Goal: Information Seeking & Learning: Learn about a topic

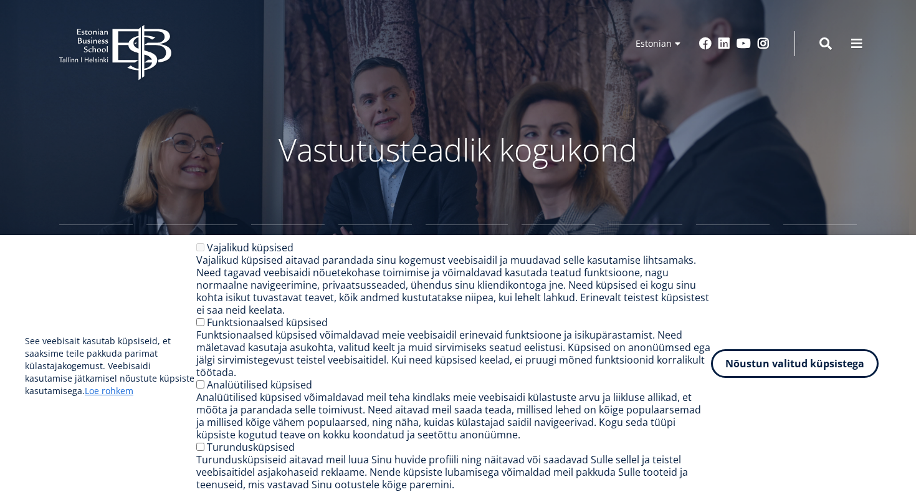
click at [826, 361] on button "Nõustun valitud küpsistega" at bounding box center [795, 363] width 168 height 29
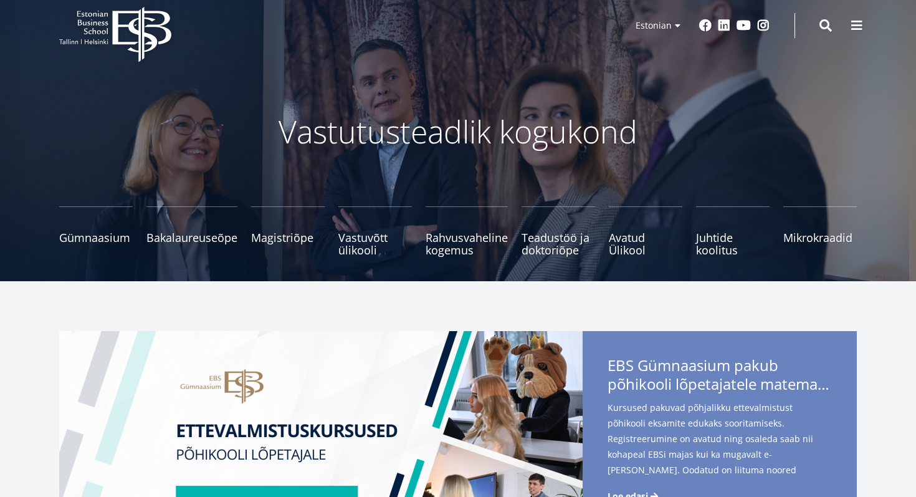
scroll to position [24, 0]
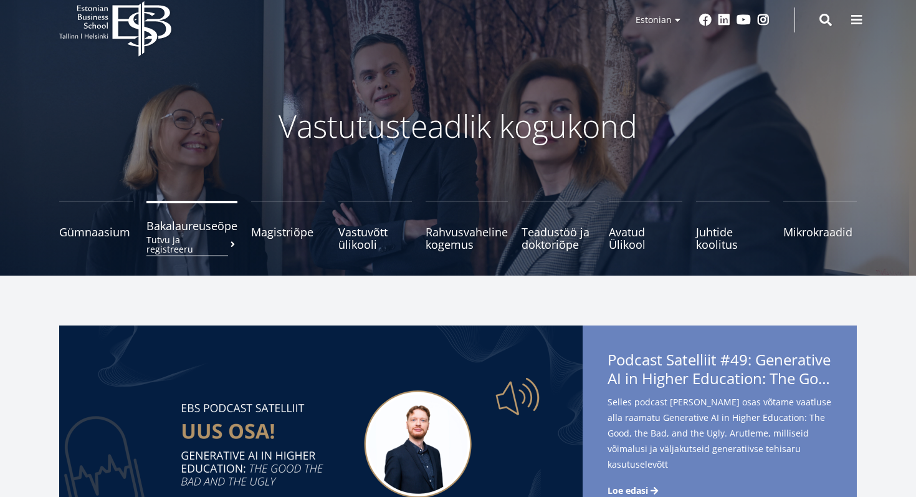
click at [219, 241] on small "Tutvu ja registreeru" at bounding box center [191, 244] width 91 height 19
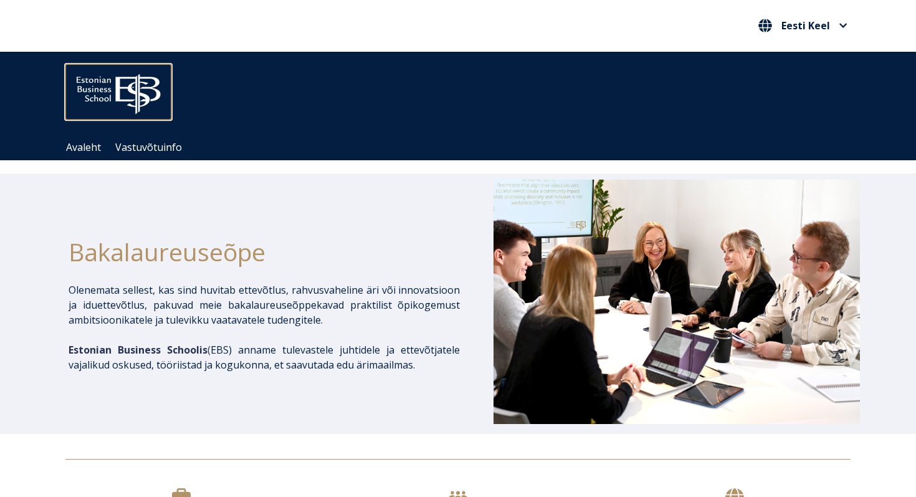
click at [103, 103] on img at bounding box center [118, 91] width 106 height 54
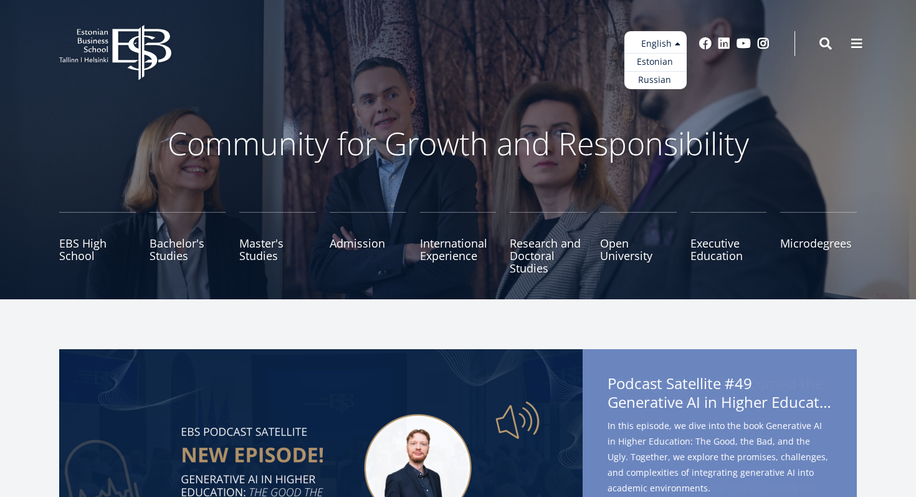
click at [663, 46] on ul "Estonian English Russian" at bounding box center [655, 60] width 62 height 58
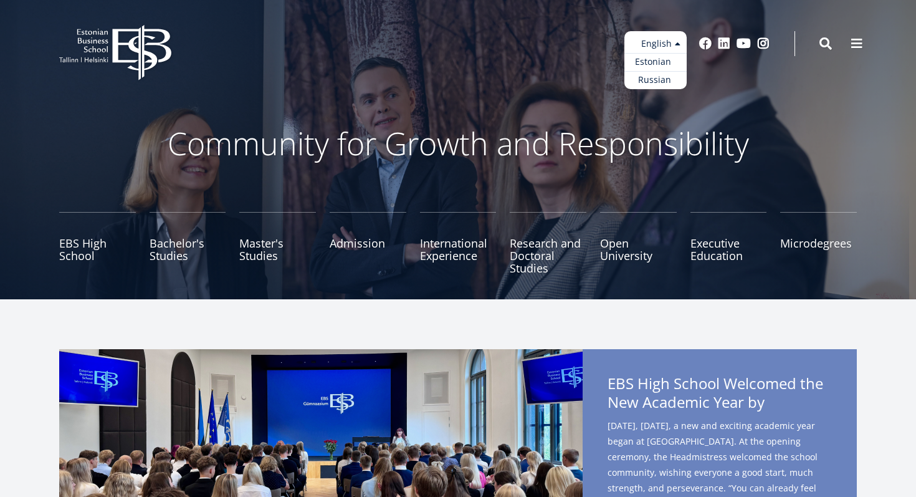
click at [656, 65] on link "Estonian" at bounding box center [655, 62] width 62 height 18
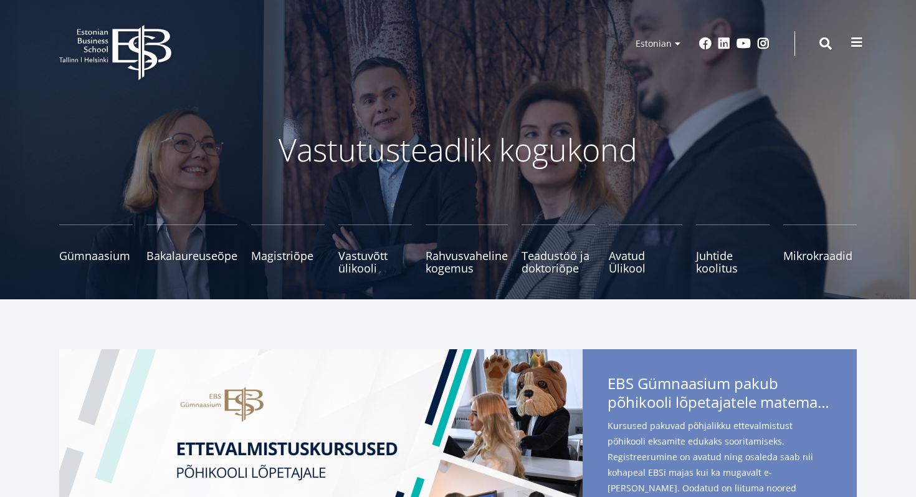
click at [850, 41] on button at bounding box center [856, 42] width 25 height 25
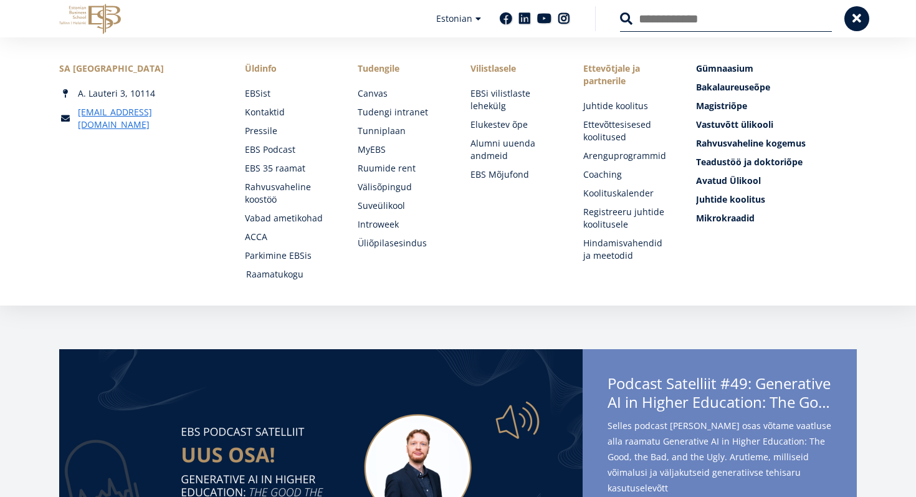
click at [277, 275] on link "Raamatukogu" at bounding box center [290, 274] width 88 height 12
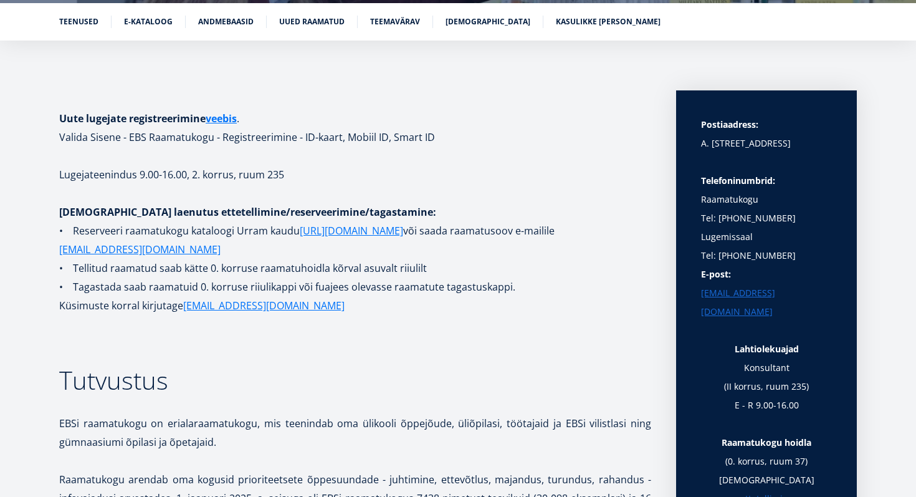
scroll to position [199, 0]
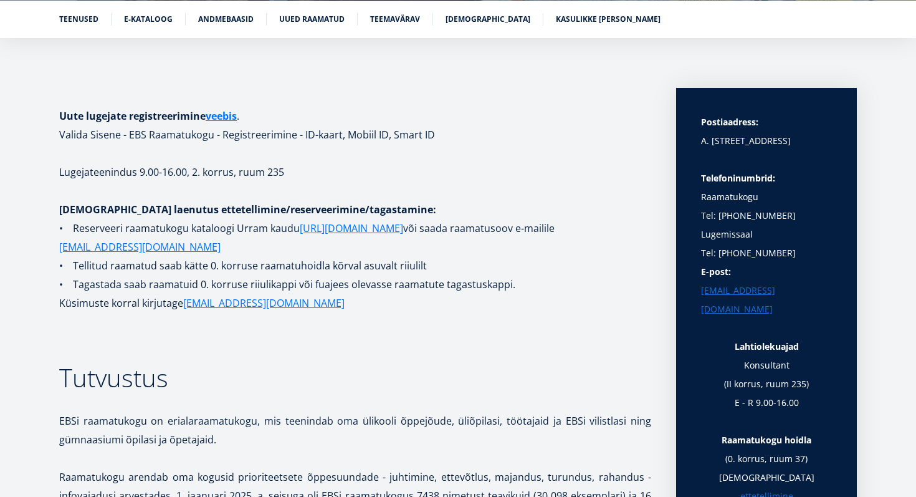
click at [138, 24] on li "E-kataloog" at bounding box center [155, 19] width 62 height 12
click at [143, 12] on link "E-kataloog" at bounding box center [148, 18] width 49 height 12
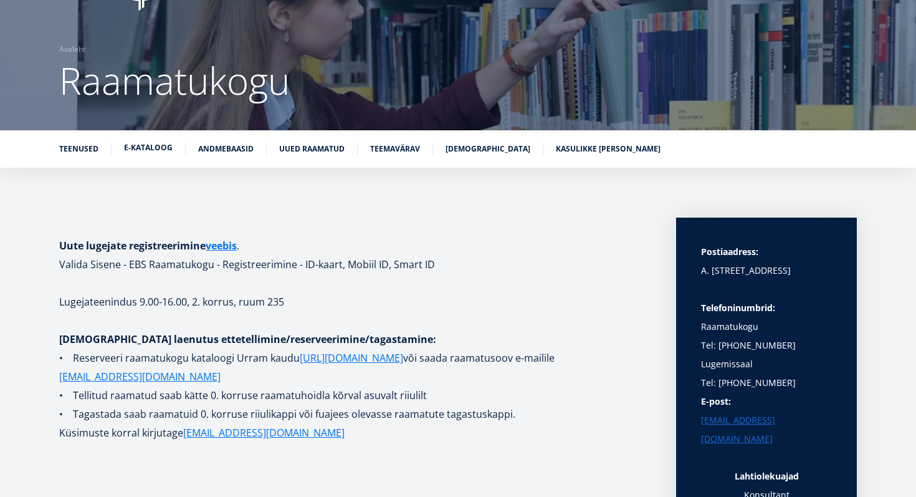
click at [153, 148] on link "E-kataloog" at bounding box center [148, 147] width 49 height 12
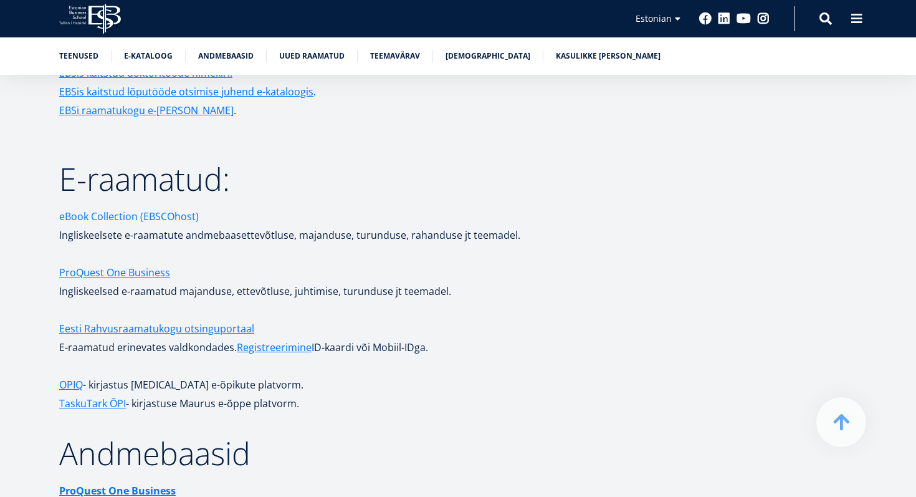
scroll to position [2050, 0]
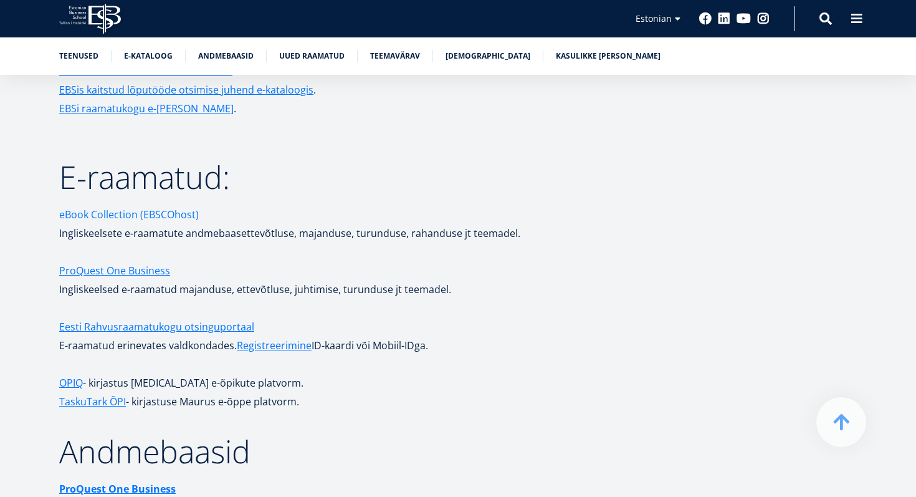
click at [155, 205] on link "eBook Collection (EBSCOhost)" at bounding box center [129, 214] width 140 height 19
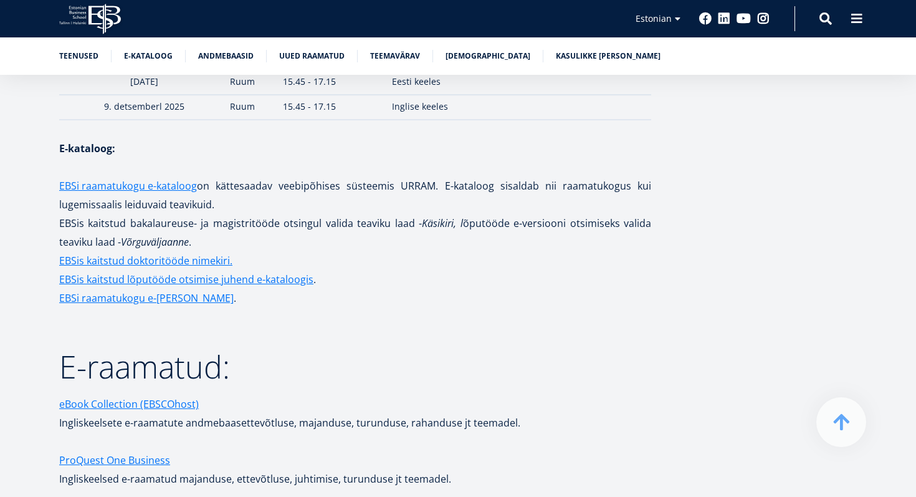
scroll to position [1849, 0]
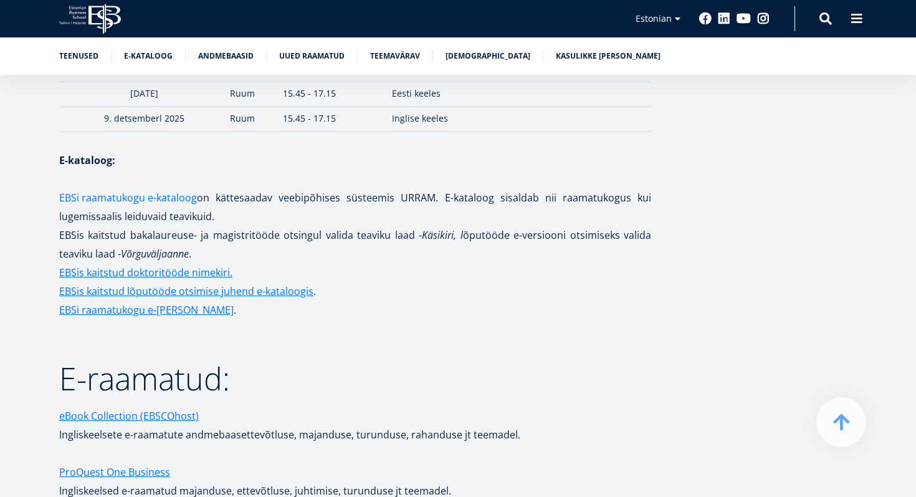
click at [136, 188] on link "EBSi raamatukogu e-kataloog" at bounding box center [128, 197] width 138 height 19
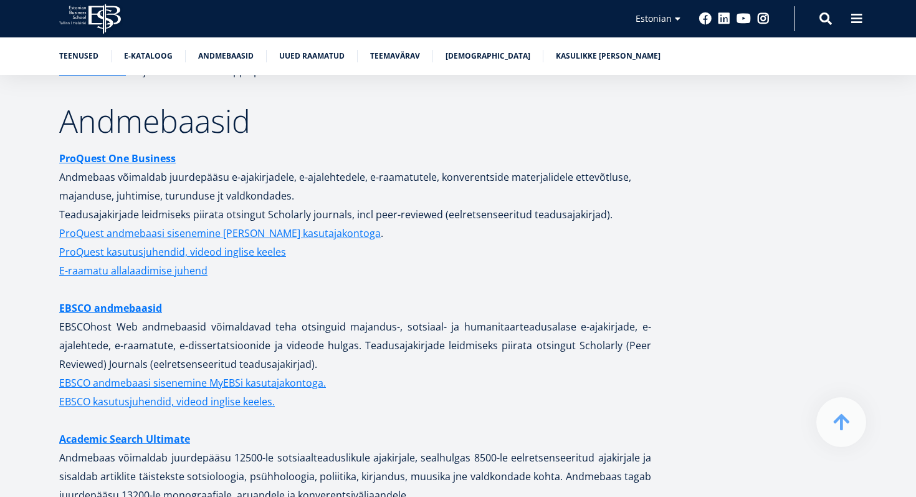
scroll to position [2379, 0]
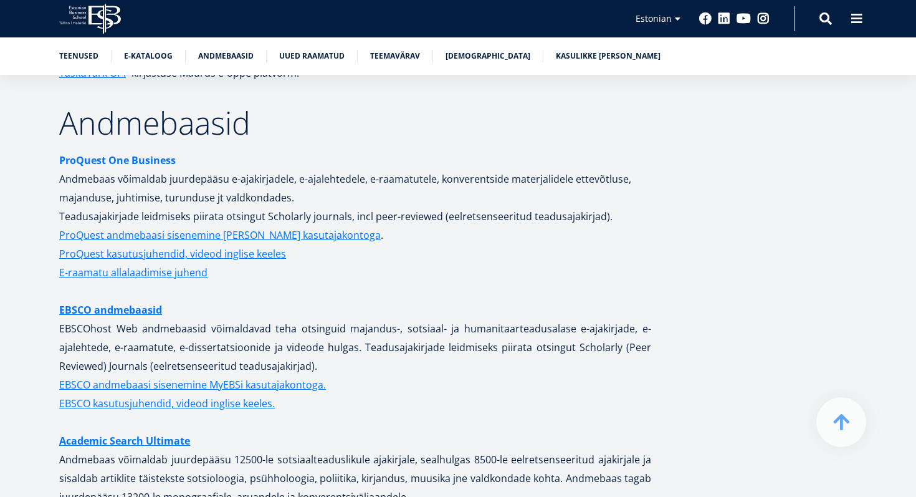
click at [112, 153] on strong "ProQuest One Business" at bounding box center [117, 160] width 117 height 14
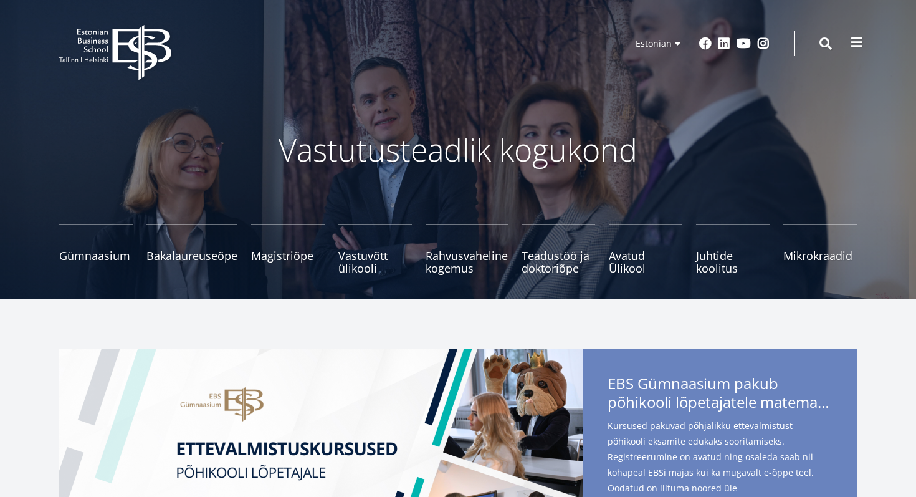
click at [852, 42] on span at bounding box center [857, 42] width 12 height 12
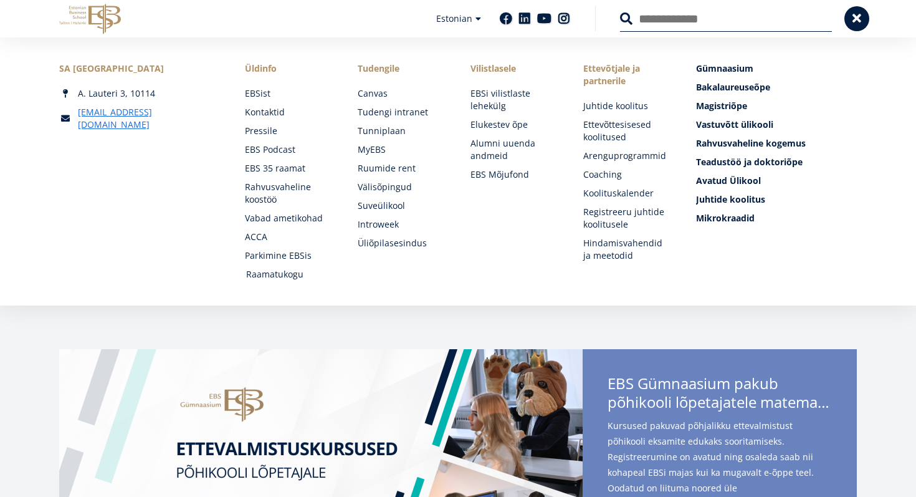
click at [274, 271] on link "Raamatukogu" at bounding box center [290, 274] width 88 height 12
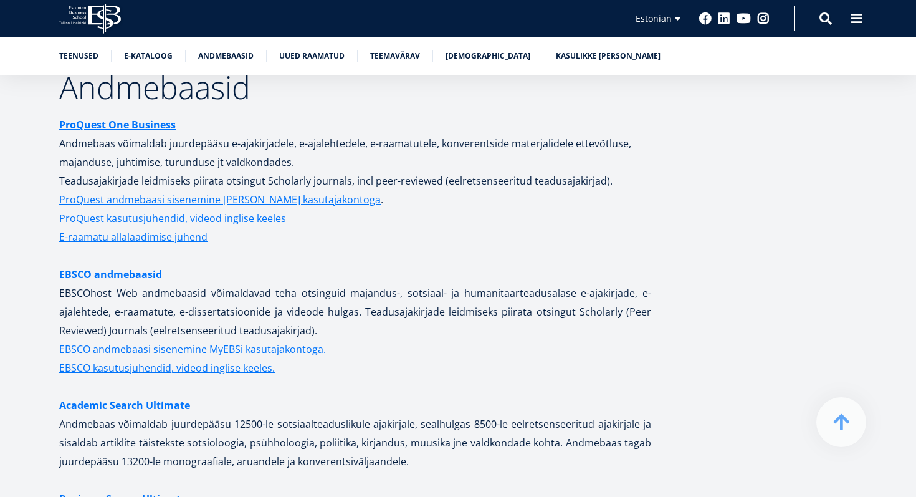
scroll to position [2421, 0]
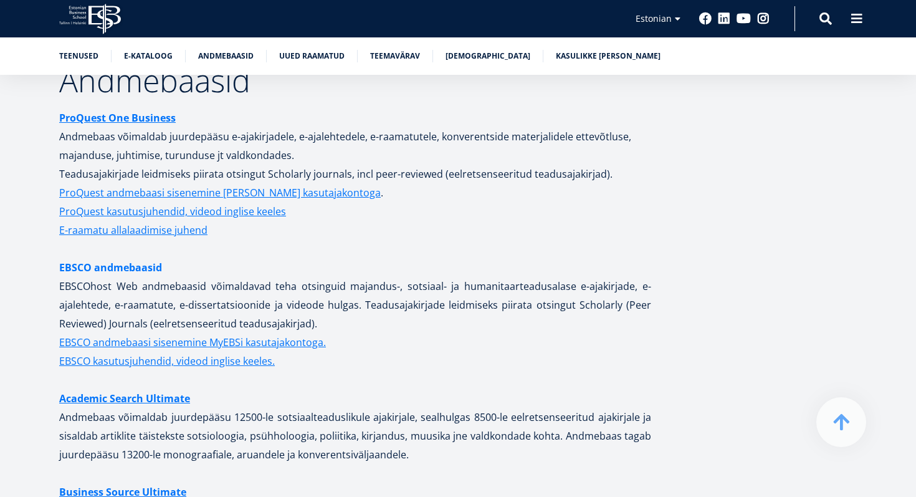
click at [143, 259] on link "EBSCO andmebaasid" at bounding box center [110, 267] width 103 height 19
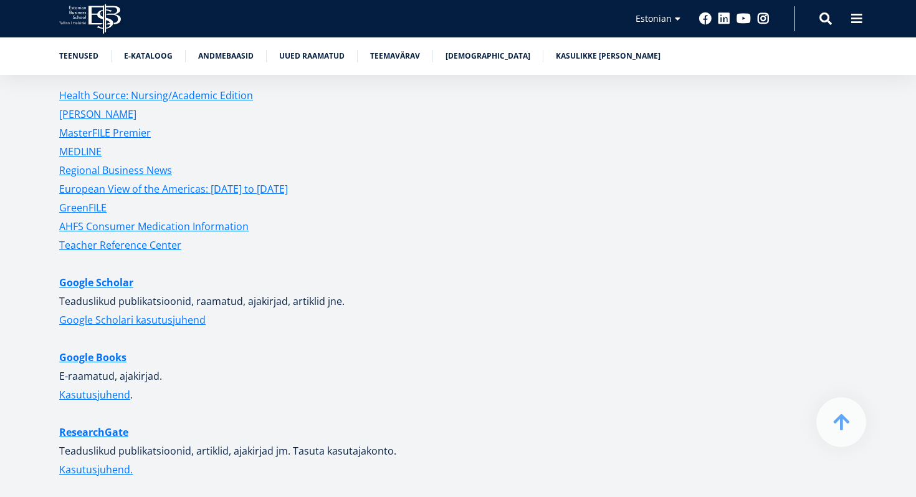
scroll to position [2989, 0]
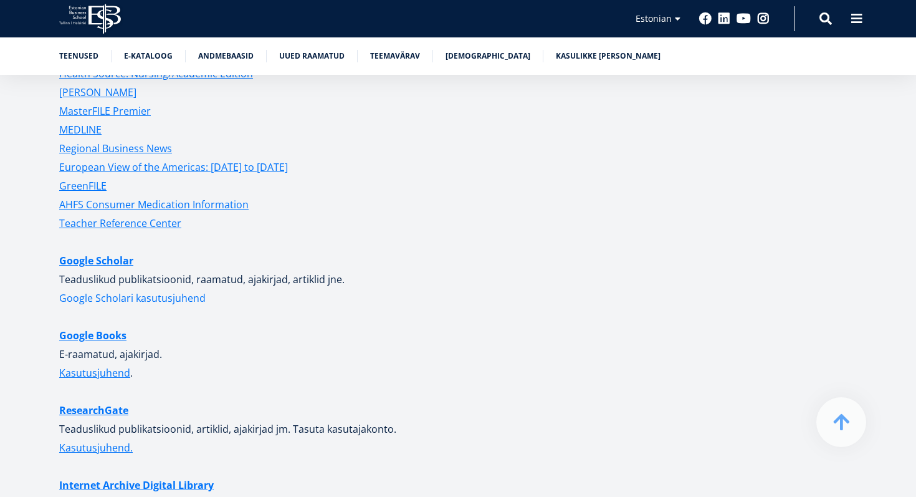
click at [102, 289] on link "Google Scholari kasutusjuhend" at bounding box center [132, 298] width 146 height 19
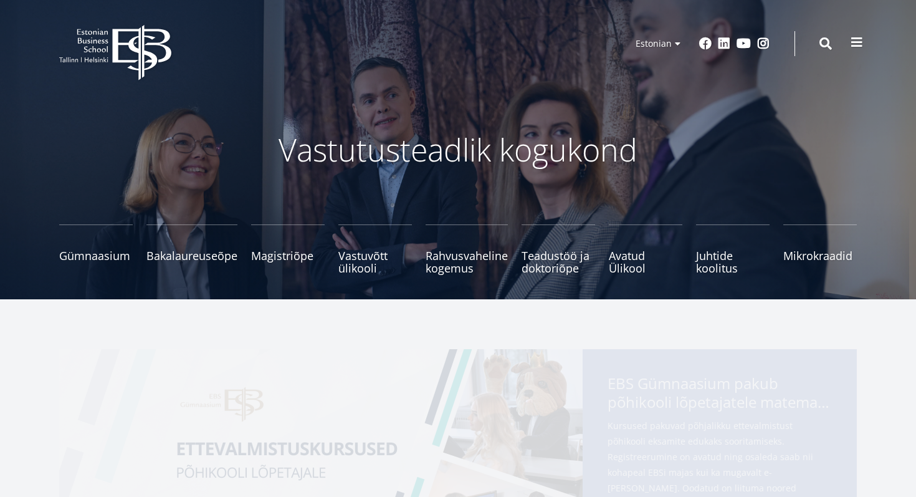
click at [854, 44] on span at bounding box center [857, 42] width 12 height 12
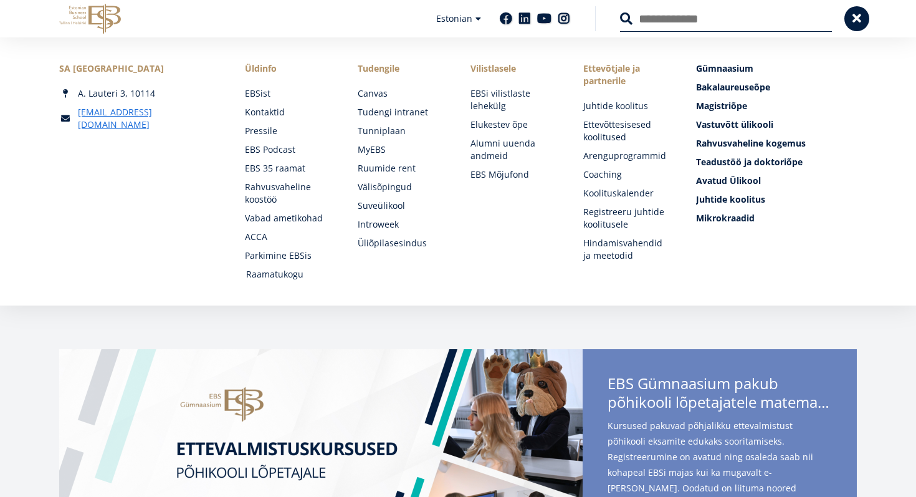
click at [279, 275] on link "Raamatukogu" at bounding box center [290, 274] width 88 height 12
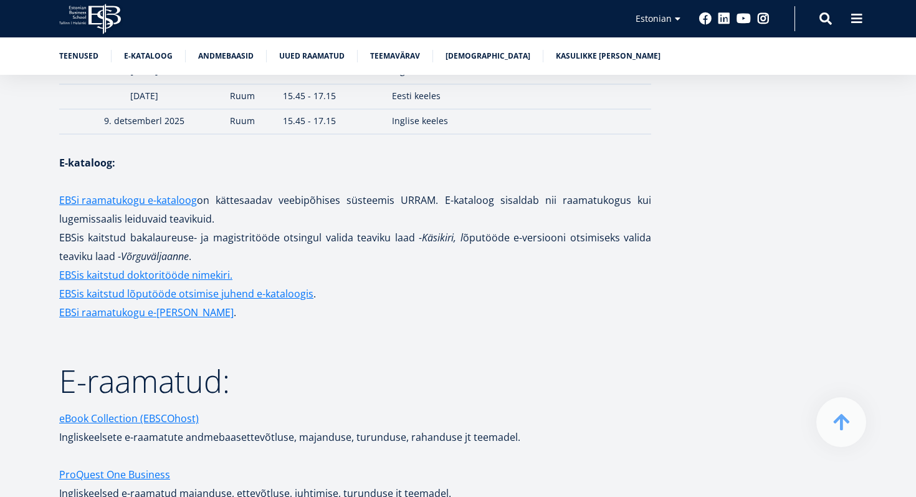
scroll to position [1845, 0]
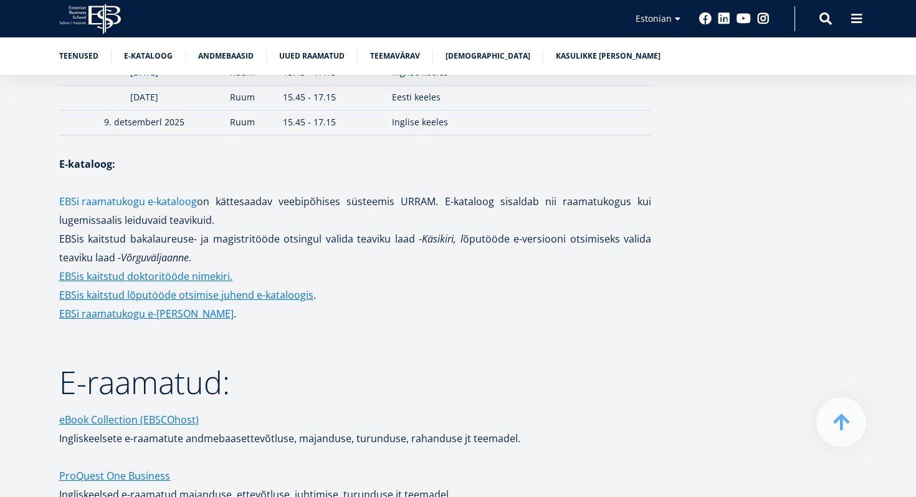
click at [127, 194] on link "EBSi raamatukogu e-kataloog" at bounding box center [128, 201] width 138 height 19
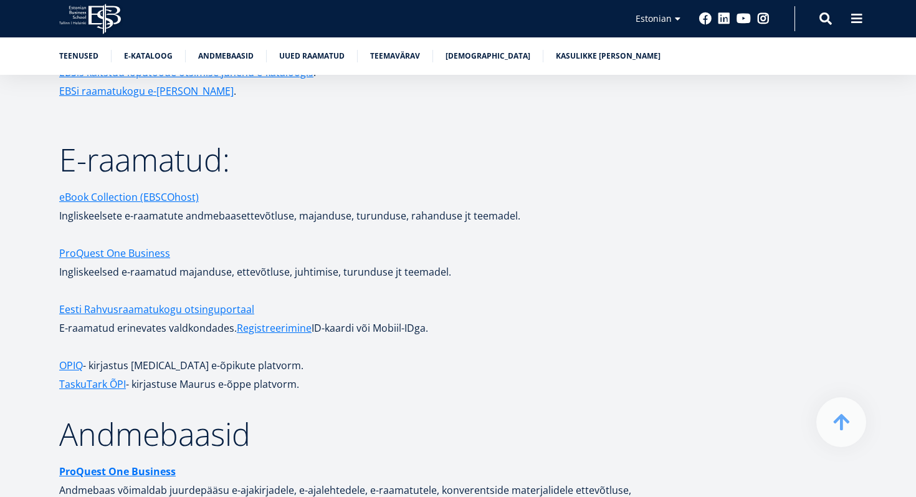
scroll to position [2059, 0]
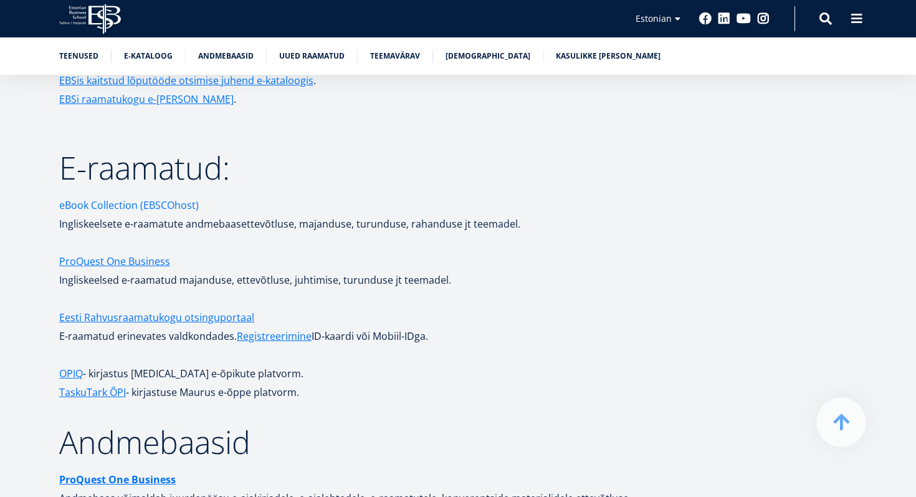
click at [115, 196] on link "eBook Collection (EBSCOhost)" at bounding box center [129, 205] width 140 height 19
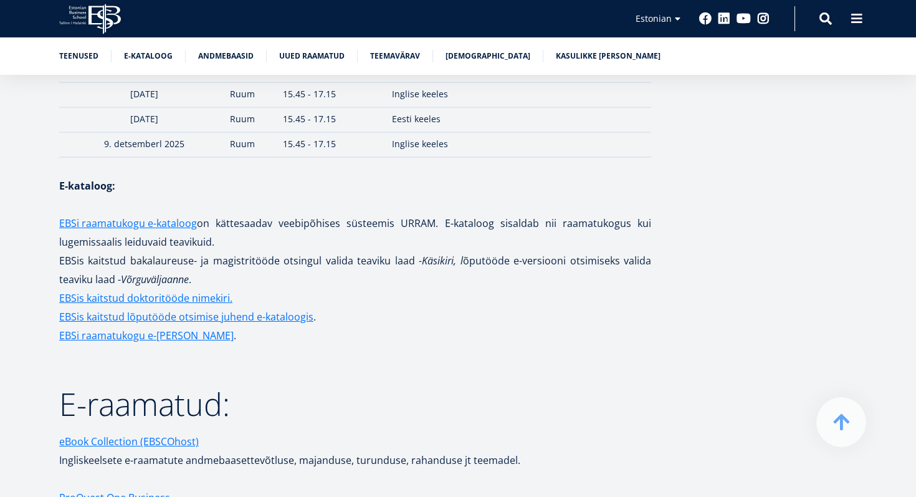
scroll to position [1821, 0]
click at [146, 216] on link "EBSi raamatukogu e-kataloog" at bounding box center [128, 225] width 138 height 19
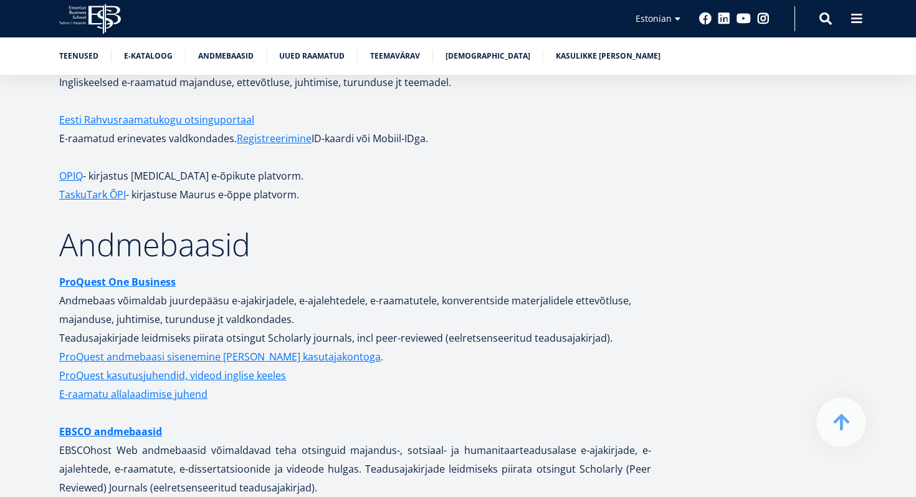
scroll to position [2279, 0]
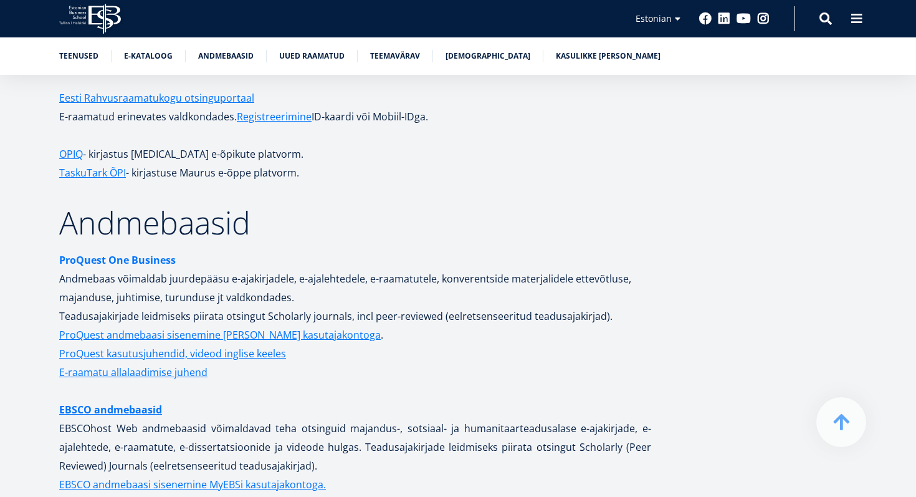
click at [120, 253] on strong "ProQuest One Business" at bounding box center [117, 260] width 117 height 14
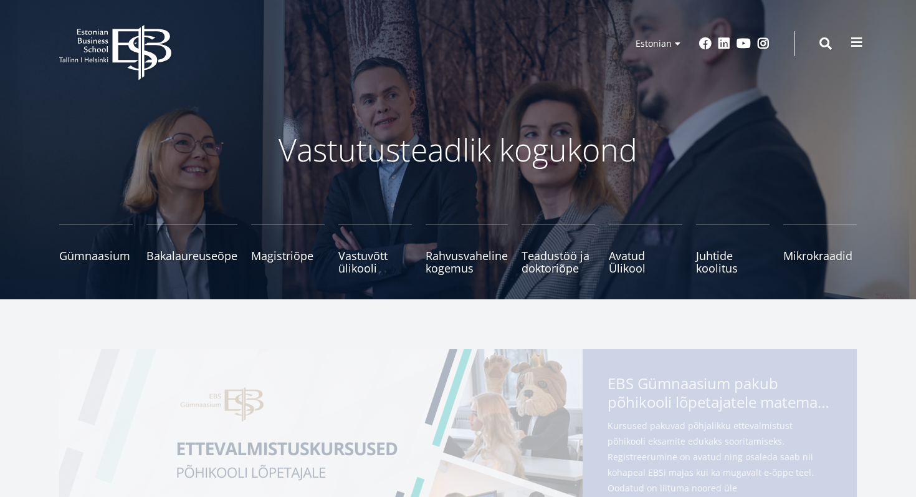
click at [847, 43] on button at bounding box center [856, 42] width 25 height 25
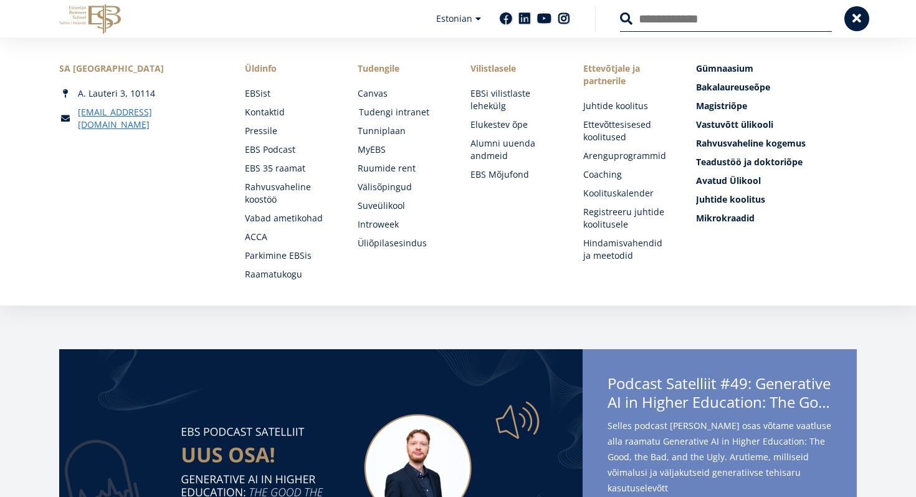
click at [393, 114] on link "Tudengi intranet" at bounding box center [403, 112] width 88 height 12
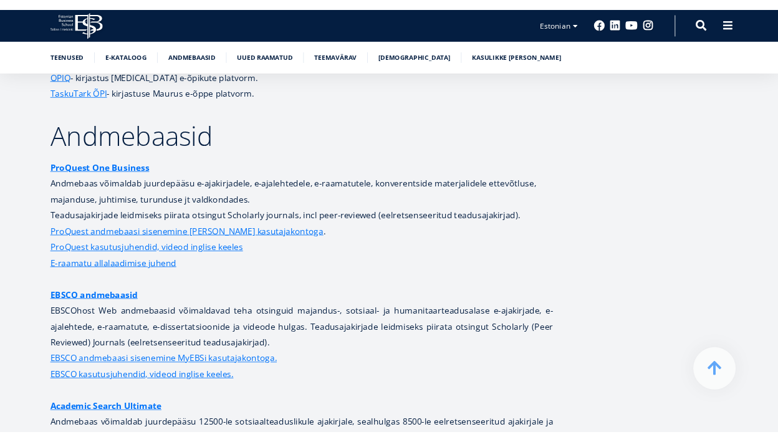
scroll to position [2360, 0]
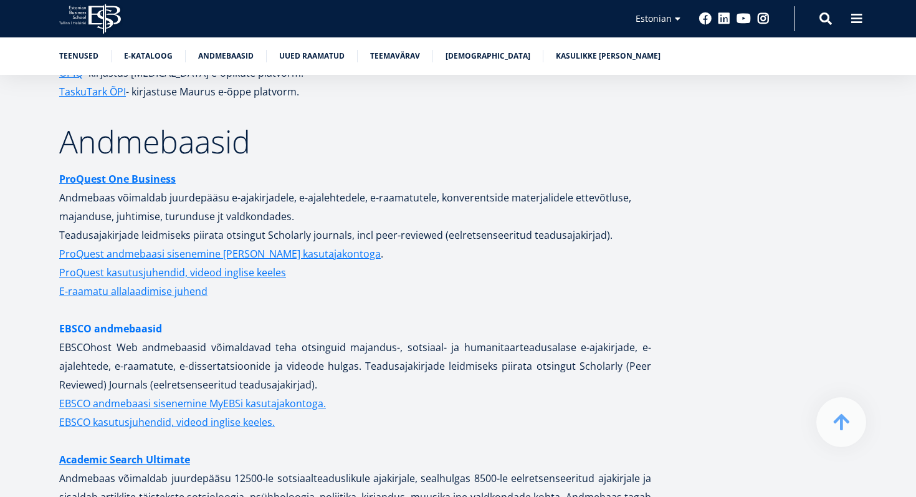
click at [99, 319] on link "EBSCO andmebaasid" at bounding box center [110, 328] width 103 height 19
